Goal: Transaction & Acquisition: Book appointment/travel/reservation

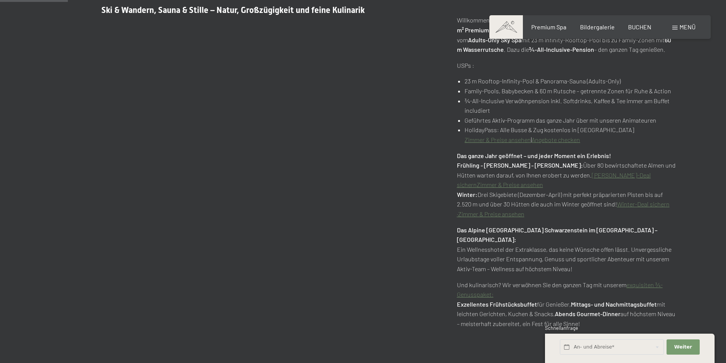
click at [678, 28] on div "Menü" at bounding box center [683, 27] width 23 height 8
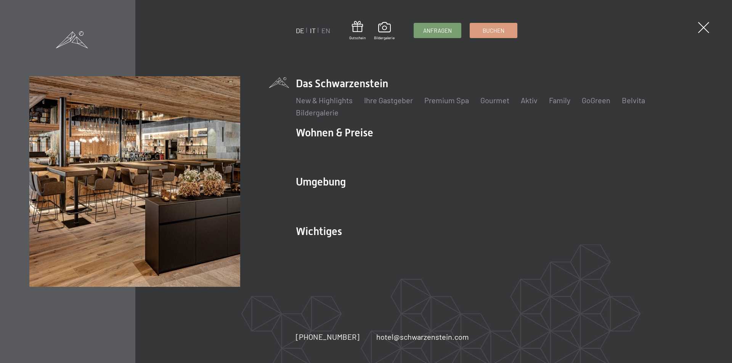
click at [311, 29] on link "IT" at bounding box center [313, 30] width 6 height 8
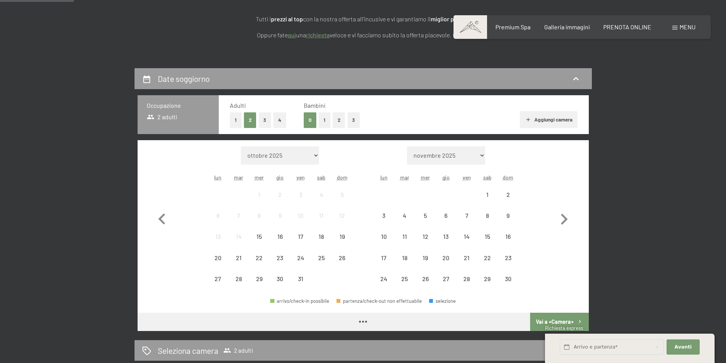
scroll to position [76, 0]
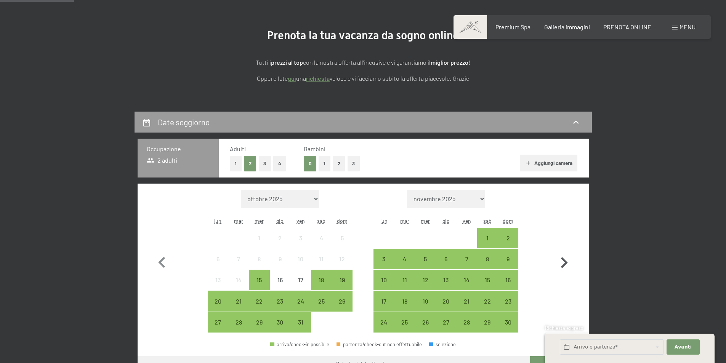
click at [561, 267] on icon "button" at bounding box center [564, 262] width 7 height 11
select select "[DATE]"
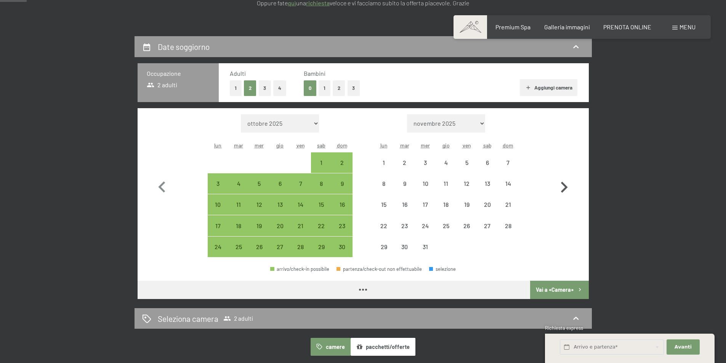
scroll to position [152, 0]
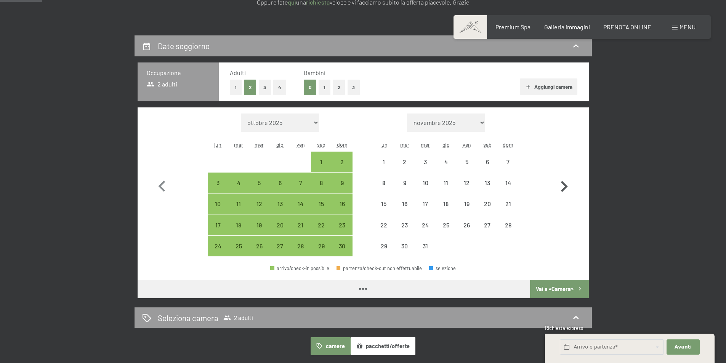
select select "[DATE]"
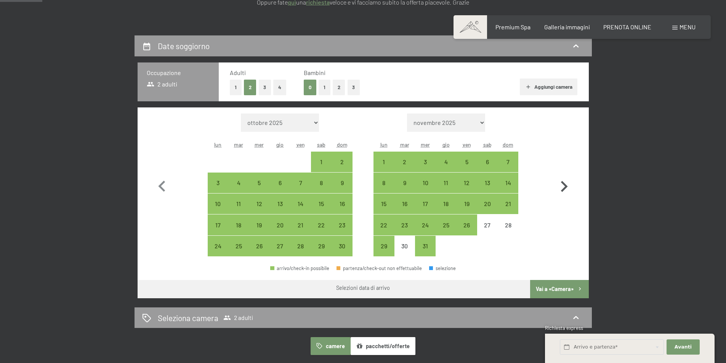
click at [568, 184] on icon "button" at bounding box center [564, 187] width 22 height 22
select select "[DATE]"
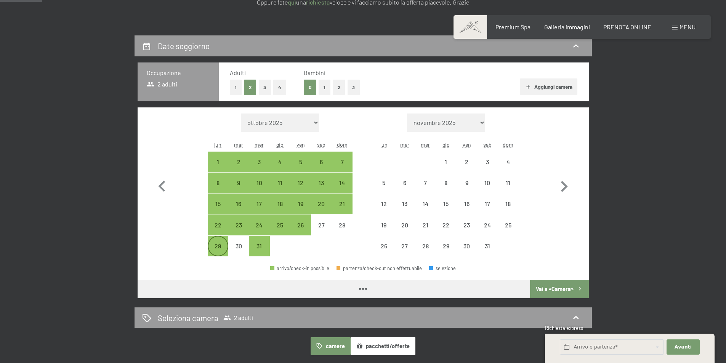
select select "[DATE]"
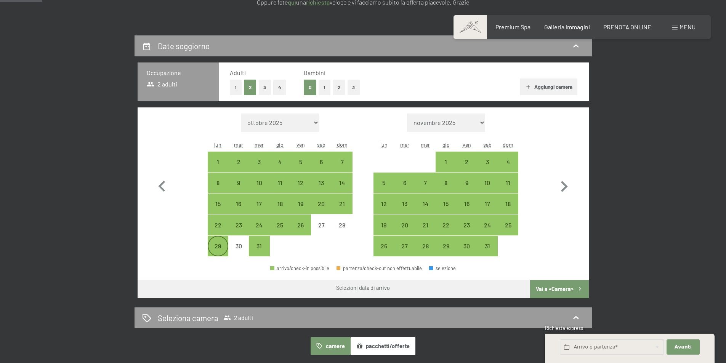
click at [216, 246] on div "29" at bounding box center [217, 252] width 19 height 19
select select "[DATE]"
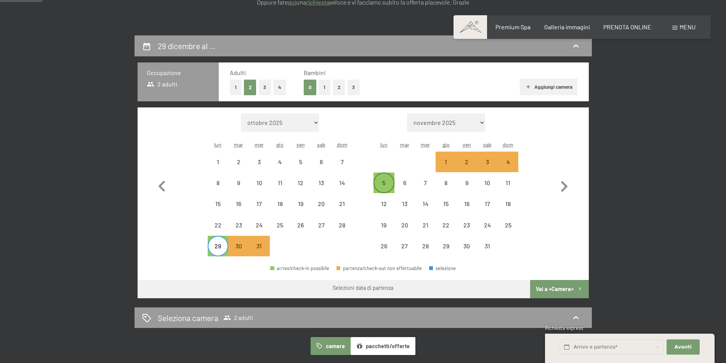
click at [387, 185] on div "5" at bounding box center [383, 189] width 19 height 19
select select "[DATE]"
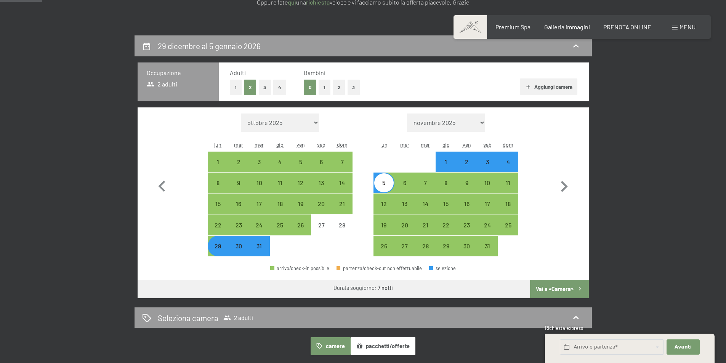
click at [337, 88] on button "2" at bounding box center [339, 88] width 13 height 16
select select "[DATE]"
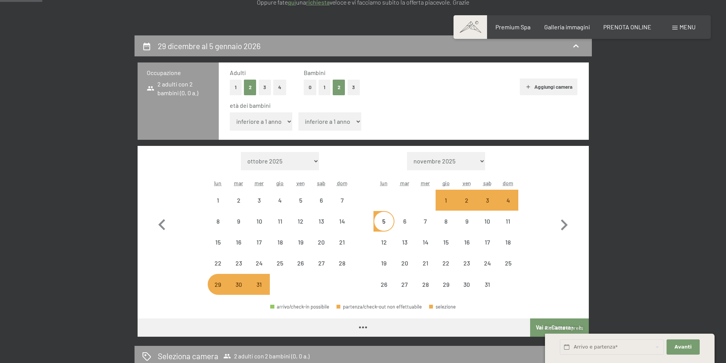
select select "[DATE]"
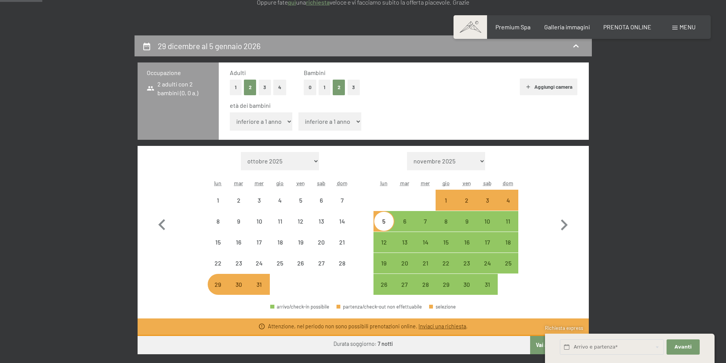
select select "[DATE]"
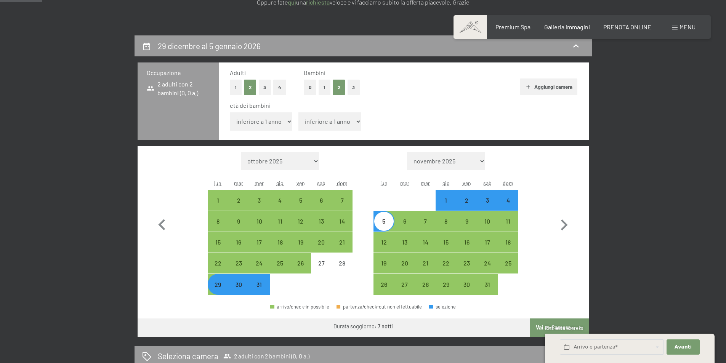
click at [279, 121] on select "inferiore a 1 anno 1 anno 2 anni 3 anni 4 anni 5 anni 6 anni 7 anni 8 anni 9 an…" at bounding box center [261, 121] width 63 height 18
select select "1"
click at [230, 112] on select "inferiore a 1 anno 1 anno 2 anni 3 anni 4 anni 5 anni 6 anni 7 anni 8 anni 9 an…" at bounding box center [261, 121] width 63 height 18
select select "[DATE]"
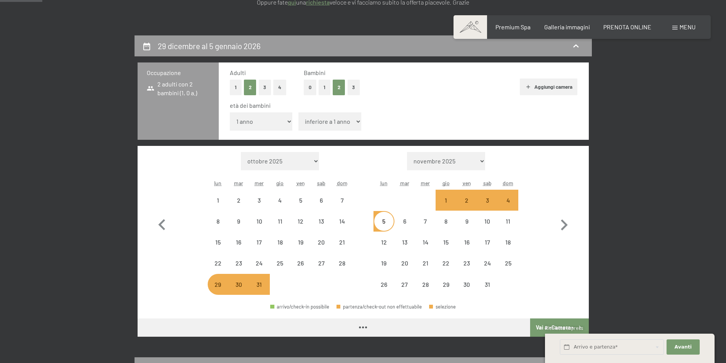
click at [316, 122] on select "inferiore a 1 anno 1 anno 2 anni 3 anni 4 anni 5 anni 6 anni 7 anni 8 anni 9 an…" at bounding box center [329, 121] width 63 height 18
select select "[DATE]"
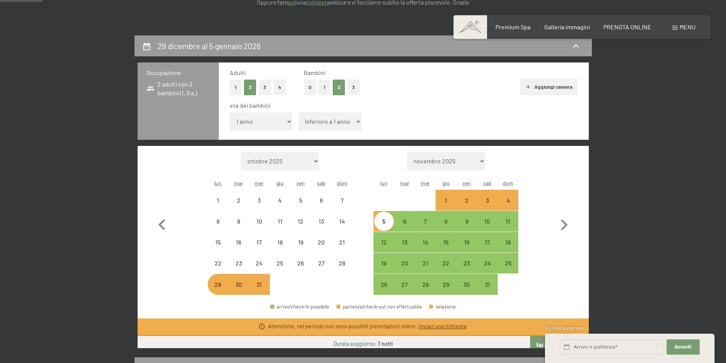
select select "[DATE]"
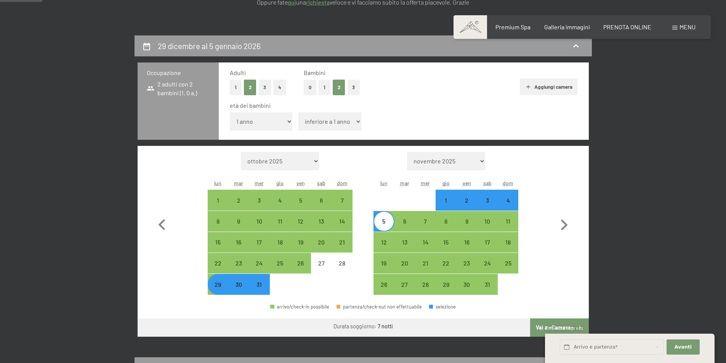
select select "6"
click at [298, 112] on select "inferiore a 1 anno 1 anno 2 anni 3 anni 4 anni 5 anni 6 anni 7 anni 8 anni 9 an…" at bounding box center [329, 121] width 63 height 18
select select "[DATE]"
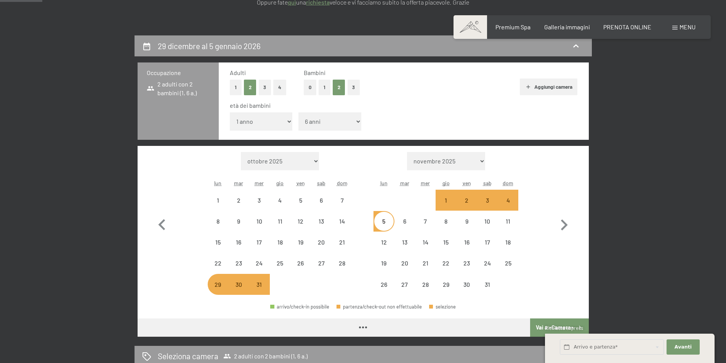
click at [550, 90] on button "Aggiungi camera" at bounding box center [549, 87] width 58 height 17
select select "[DATE]"
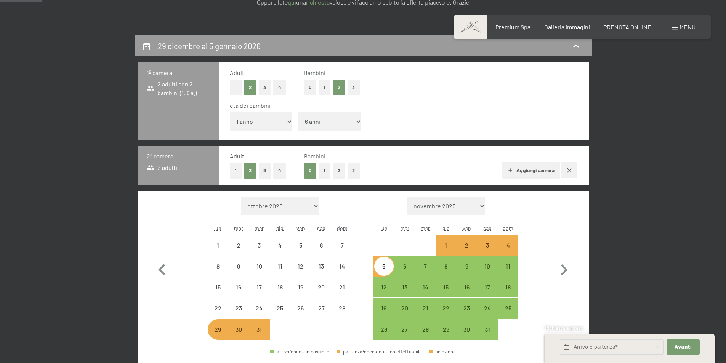
select select "[DATE]"
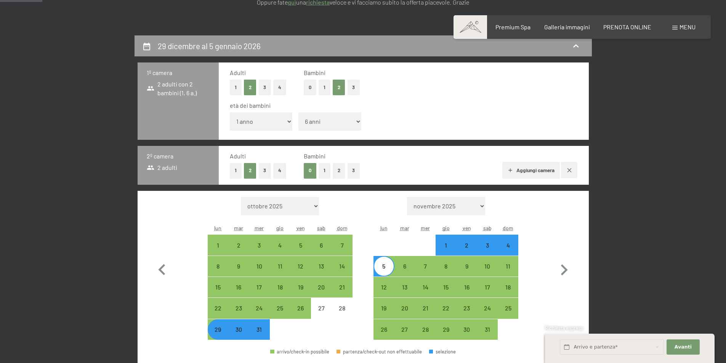
select select "[DATE]"
click at [232, 168] on button "1" at bounding box center [236, 171] width 12 height 16
select select "[DATE]"
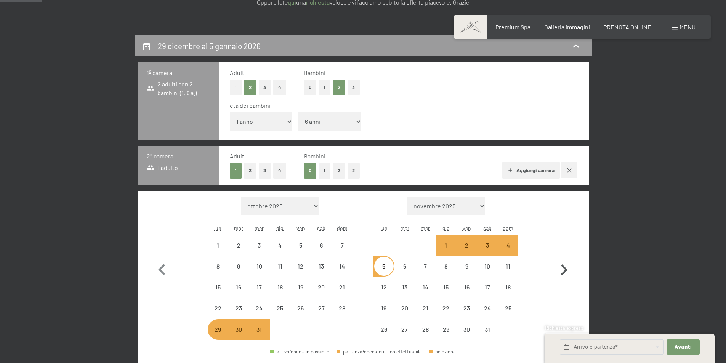
select select "[DATE]"
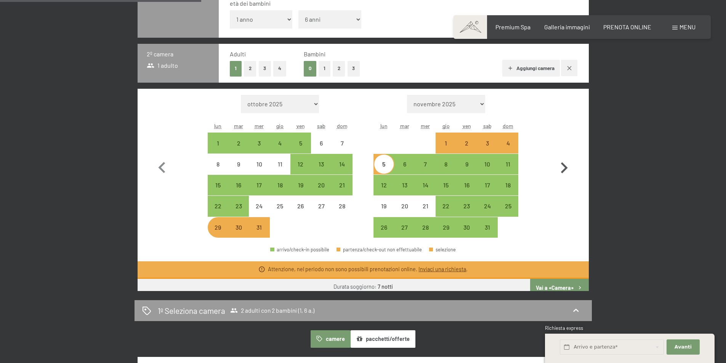
scroll to position [267, 0]
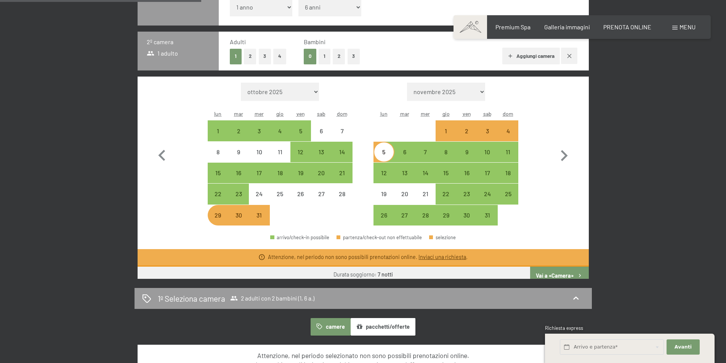
click at [558, 272] on button "Vai a «Camera»" at bounding box center [559, 276] width 58 height 18
select select "[DATE]"
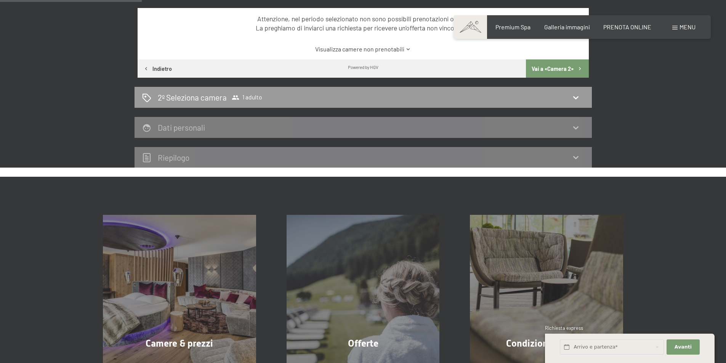
scroll to position [188, 0]
